Goal: Consume media (video, audio)

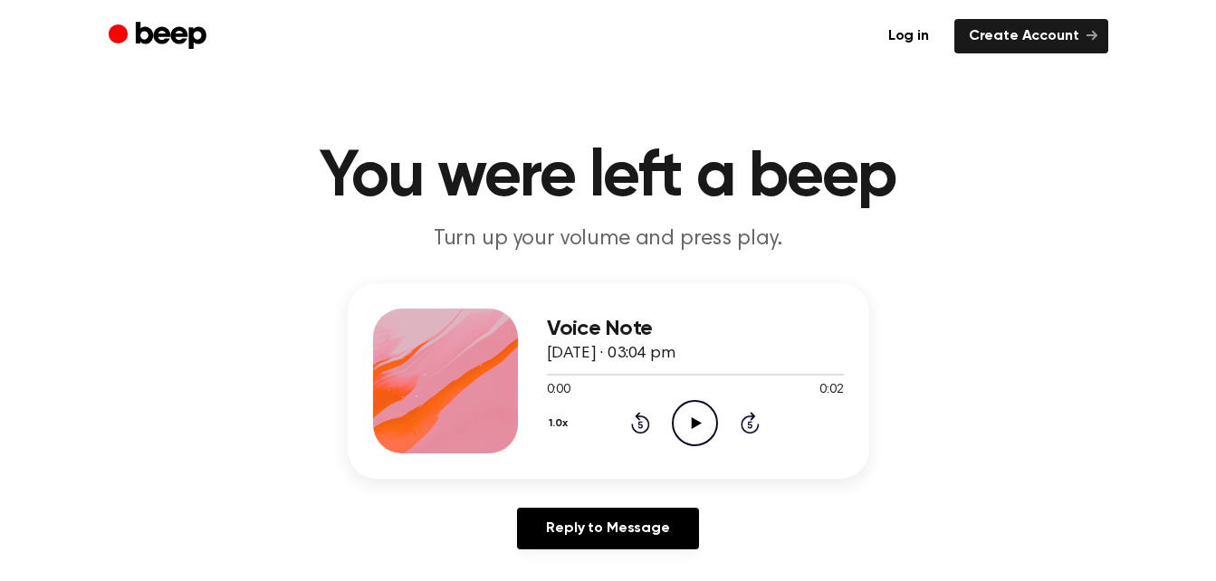
click at [677, 431] on icon "Play Audio" at bounding box center [695, 423] width 46 height 46
click at [678, 427] on icon "Play Audio" at bounding box center [695, 423] width 46 height 46
click at [649, 428] on icon at bounding box center [640, 423] width 19 height 22
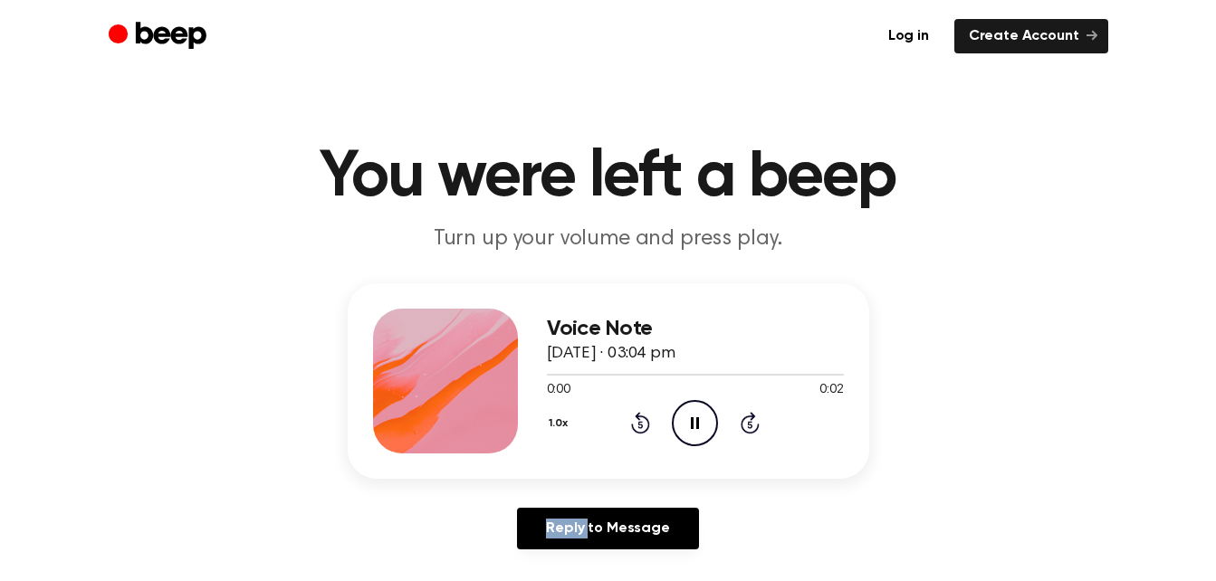
click at [649, 428] on icon at bounding box center [640, 423] width 19 height 22
